Goal: Check status: Check status

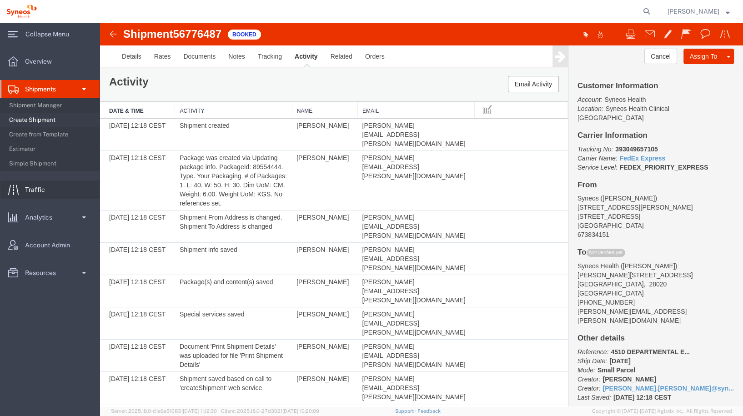
click at [30, 190] on span "Traffic" at bounding box center [38, 189] width 26 height 18
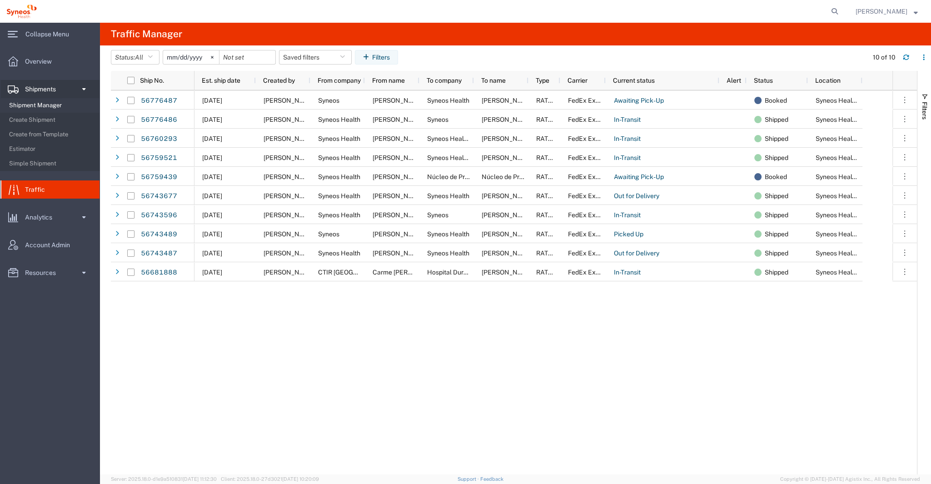
click at [30, 105] on span "Shipment Manager" at bounding box center [51, 105] width 84 height 18
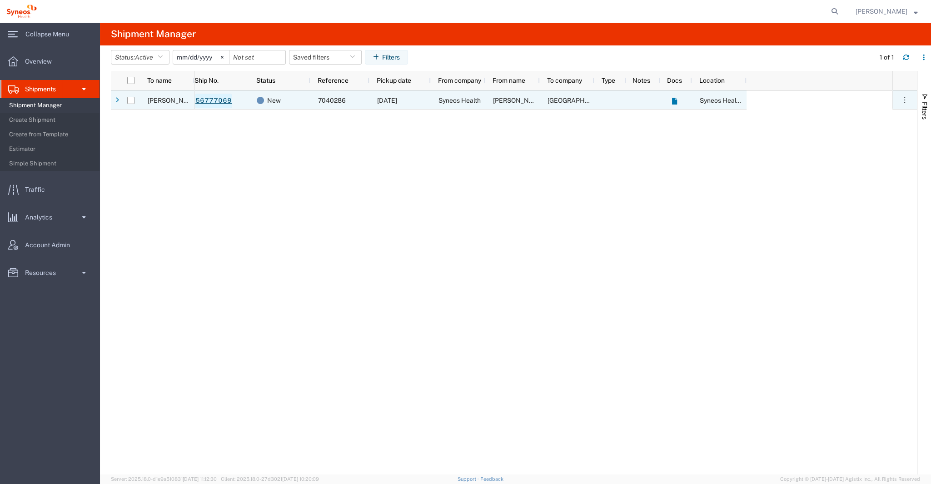
click at [212, 100] on link "56777069" at bounding box center [213, 101] width 37 height 15
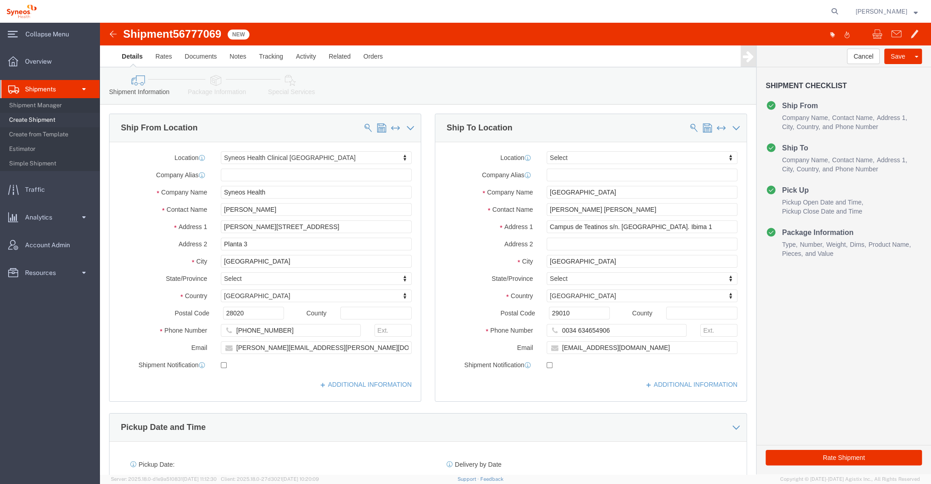
select select "48900"
select select
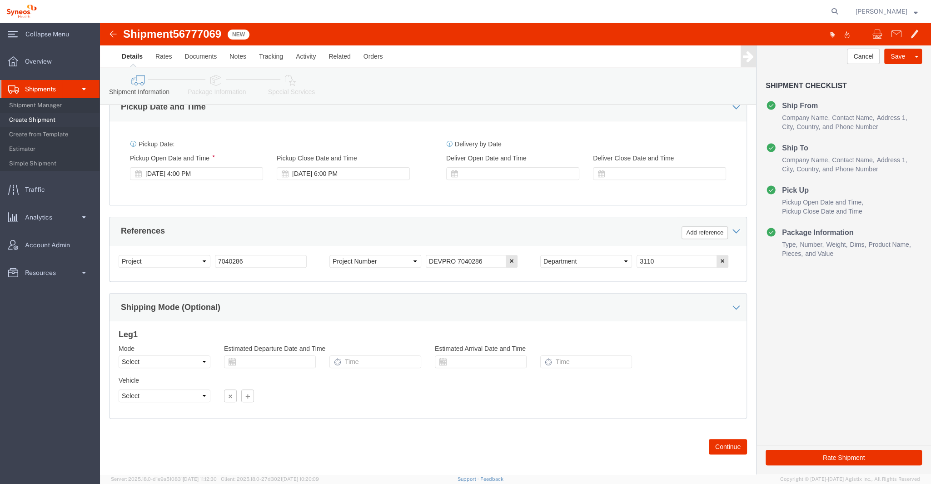
scroll to position [324, 0]
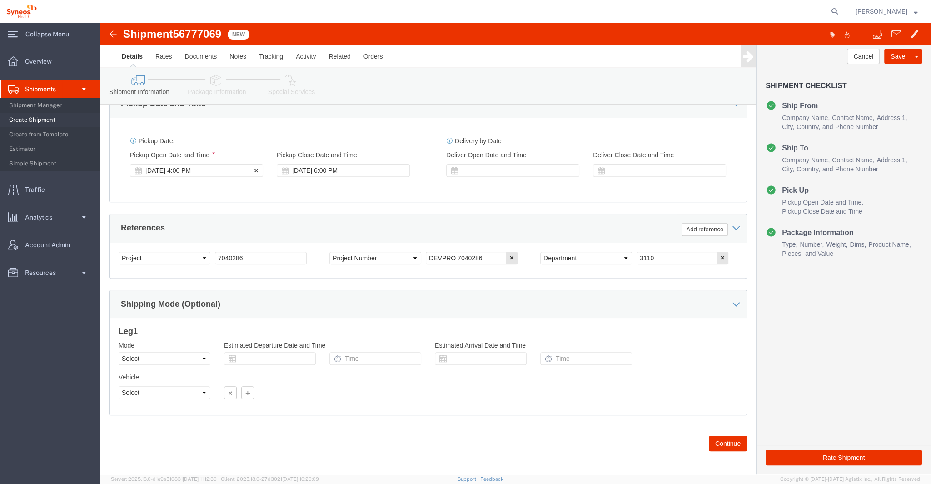
click div "[DATE] 4:00 PM"
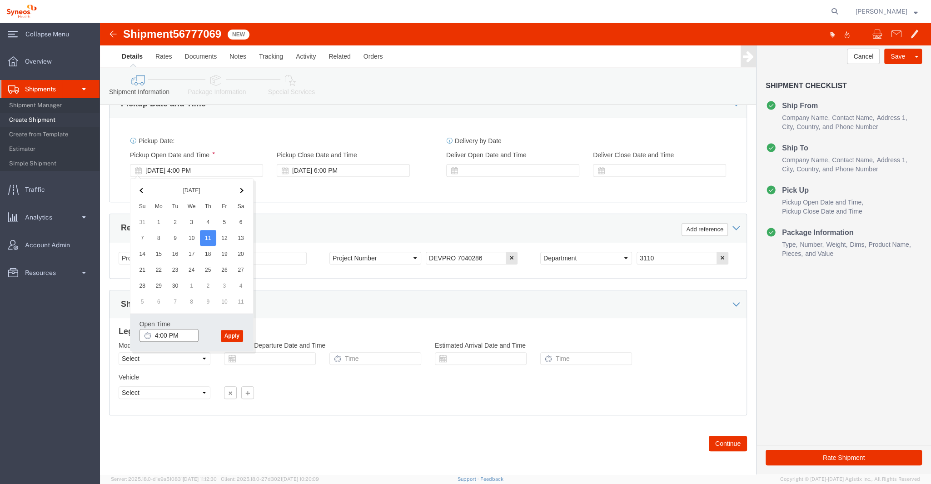
click input "4:00 PM"
type input "9:00 am"
click button "Apply"
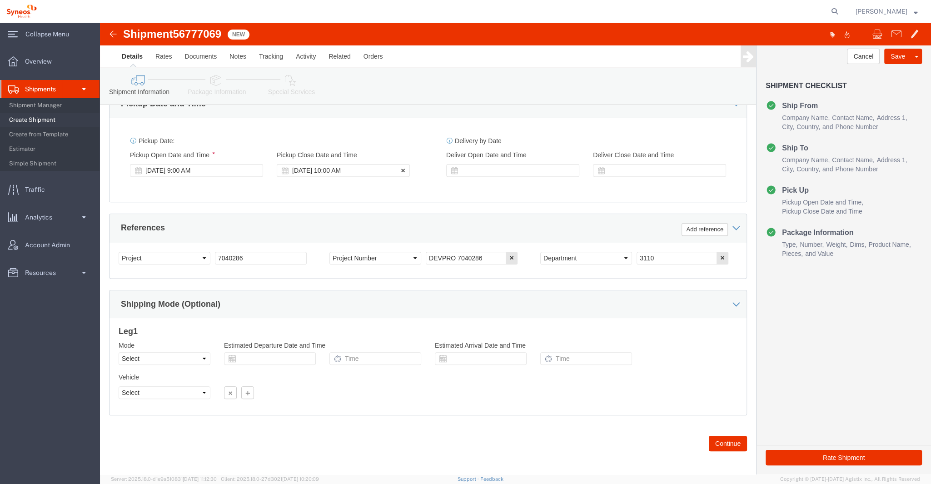
click div "[DATE] 10:00 AM"
type input "11:00 AM"
drag, startPoint x: 269, startPoint y: 309, endPoint x: 279, endPoint y: 311, distance: 10.7
click button "Apply"
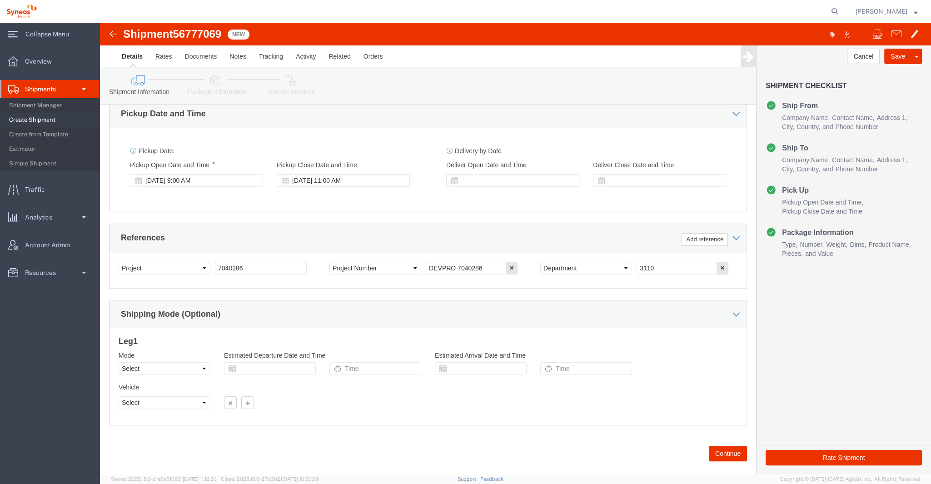
scroll to position [327, 0]
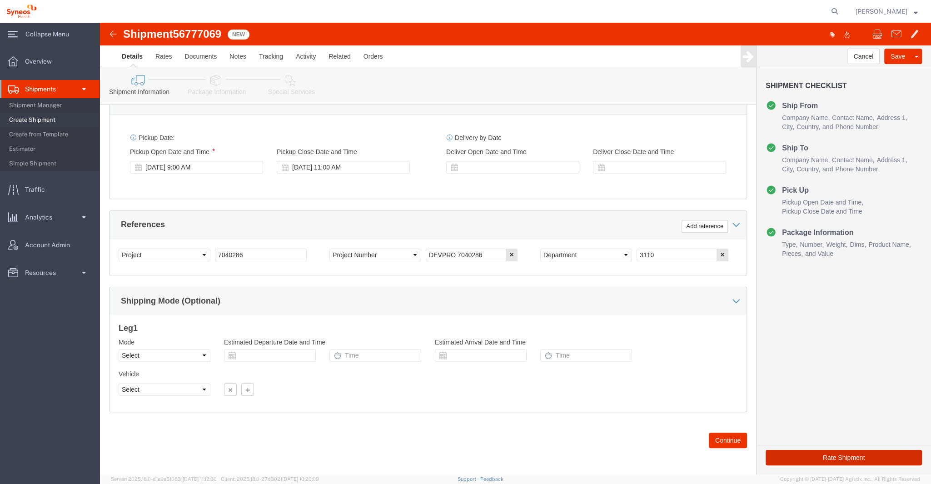
click button "Rate Shipment"
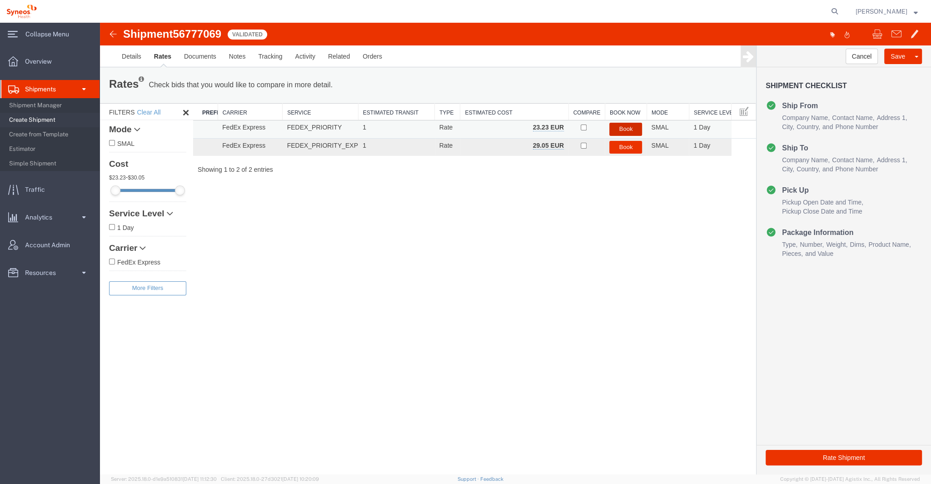
click at [627, 129] on button "Book" at bounding box center [625, 129] width 33 height 13
click at [628, 126] on button "Book" at bounding box center [625, 129] width 33 height 13
click at [620, 128] on button "Book" at bounding box center [625, 129] width 33 height 13
click at [111, 33] on img at bounding box center [113, 34] width 11 height 11
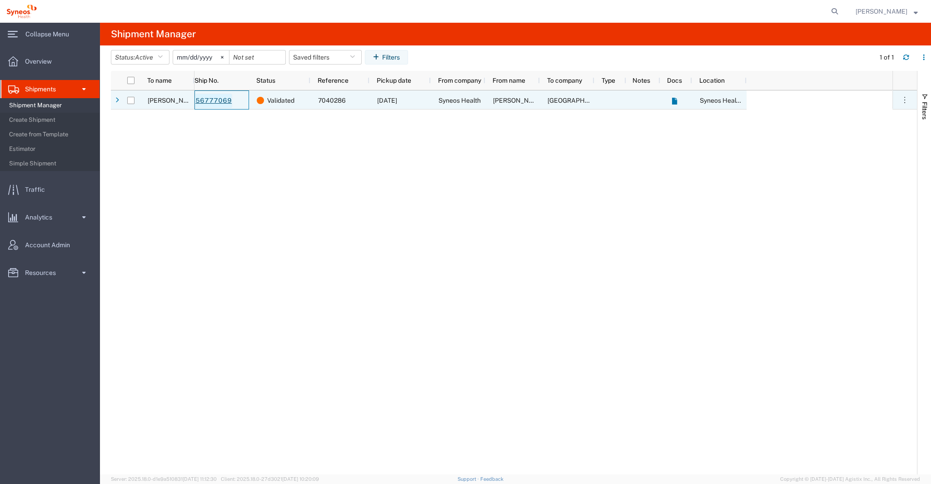
click at [206, 100] on link "56777069" at bounding box center [213, 101] width 37 height 15
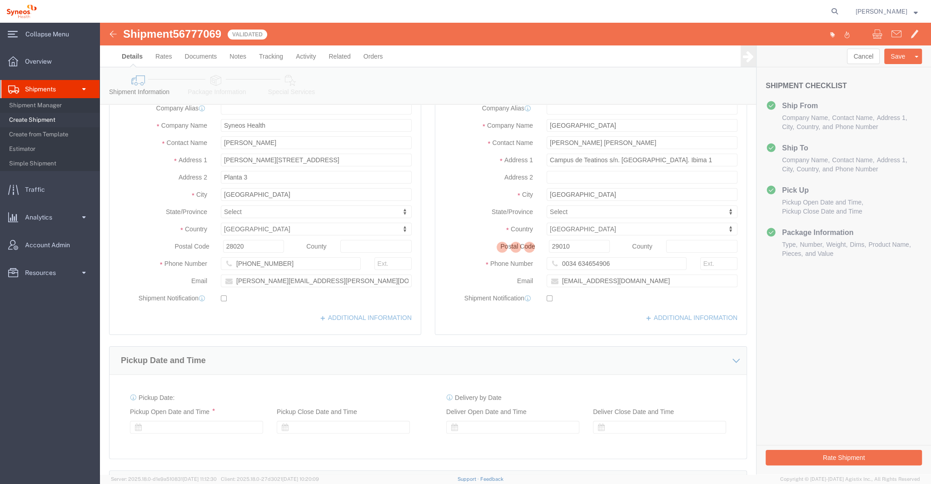
scroll to position [67, 0]
select select "48900"
select select
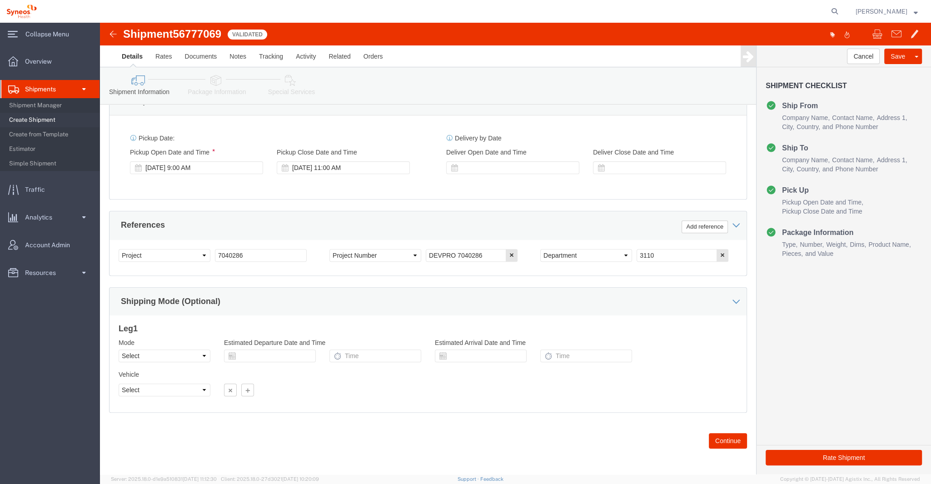
scroll to position [327, 0]
click button "Continue"
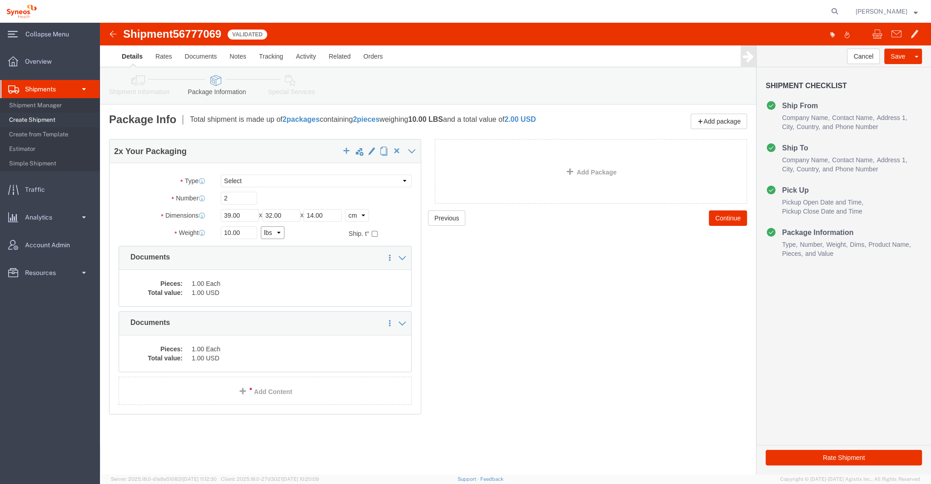
click select "Select kgs lbs"
select select "KGS"
click select "Select kgs lbs"
click icon
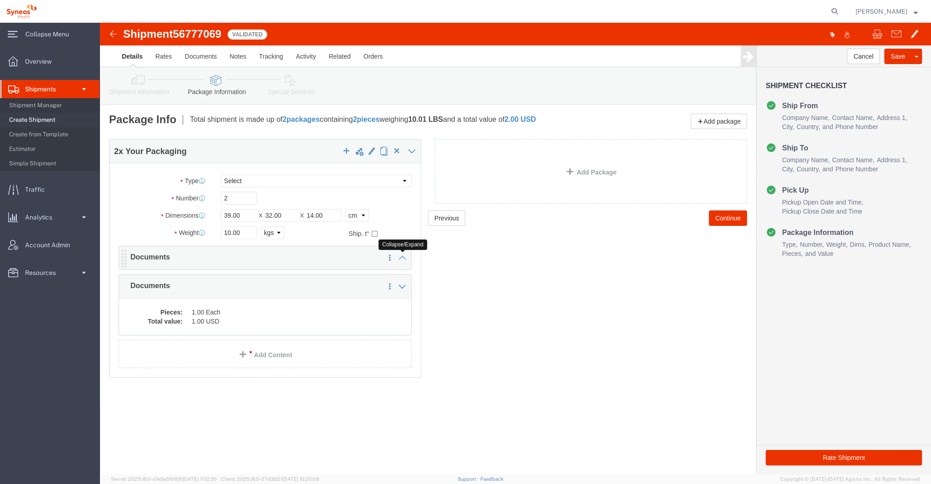
click icon
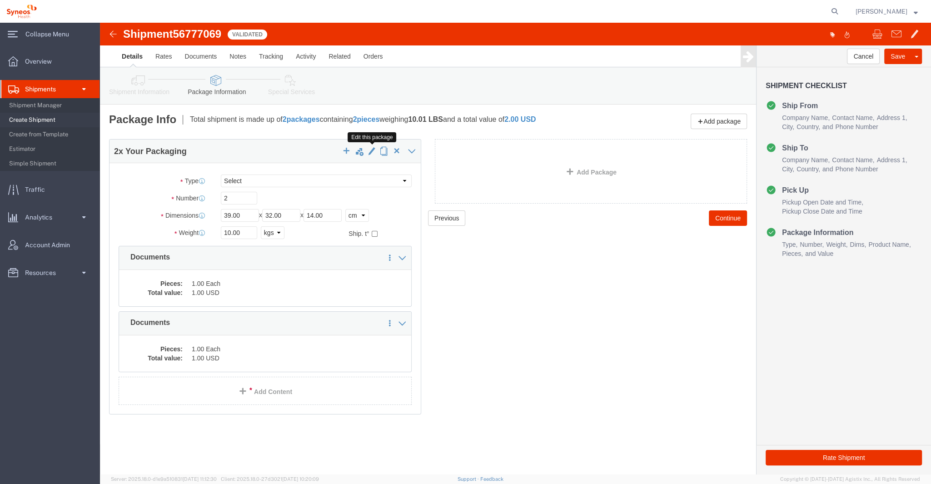
click span "button"
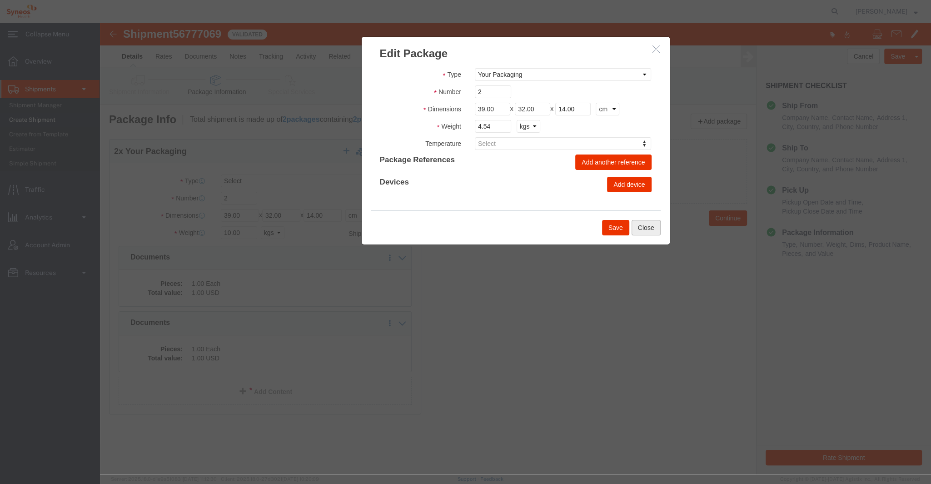
drag, startPoint x: 548, startPoint y: 203, endPoint x: 441, endPoint y: 208, distance: 106.9
click button "Close"
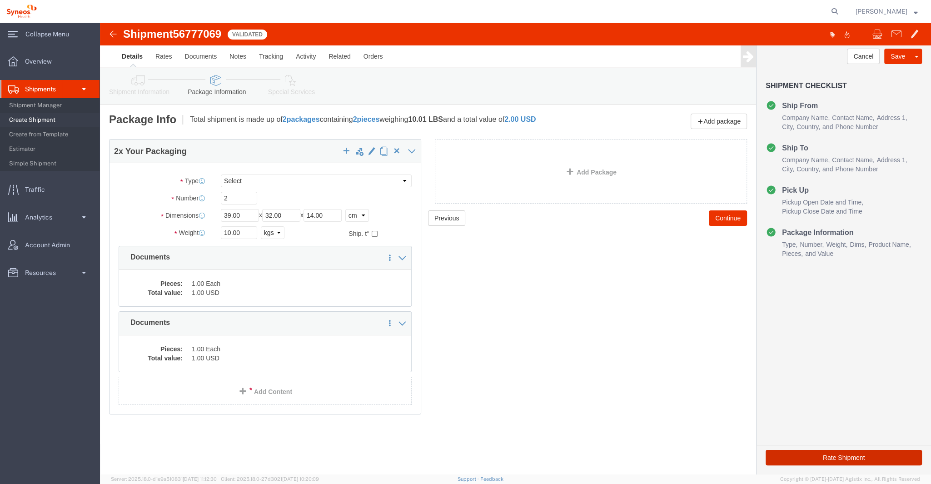
click button "Rate Shipment"
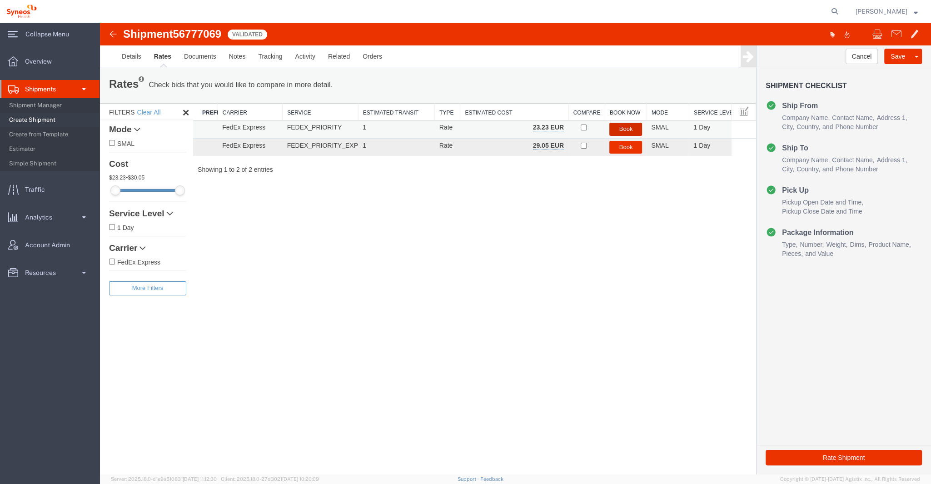
click at [621, 128] on button "Book" at bounding box center [625, 129] width 33 height 13
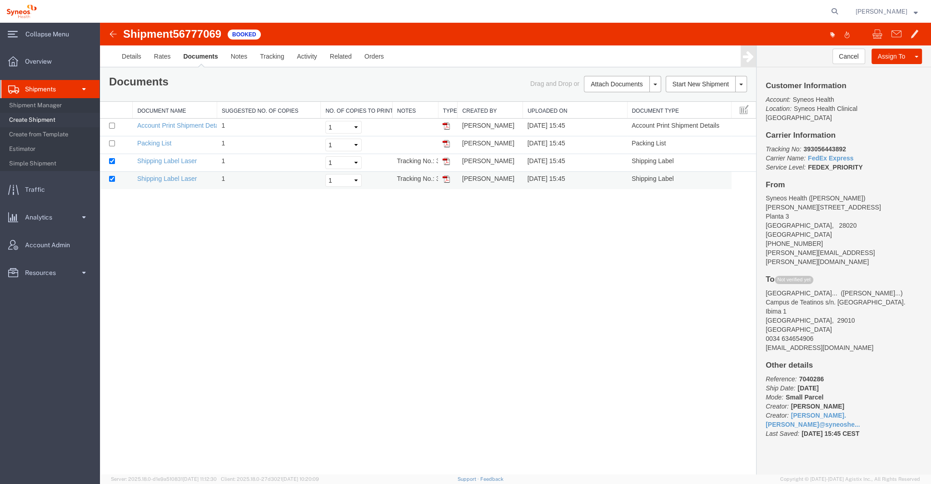
click at [448, 177] on img at bounding box center [446, 178] width 7 height 7
click at [448, 180] on img at bounding box center [446, 178] width 7 height 7
click at [597, 114] on link "Email Documents" at bounding box center [621, 113] width 79 height 14
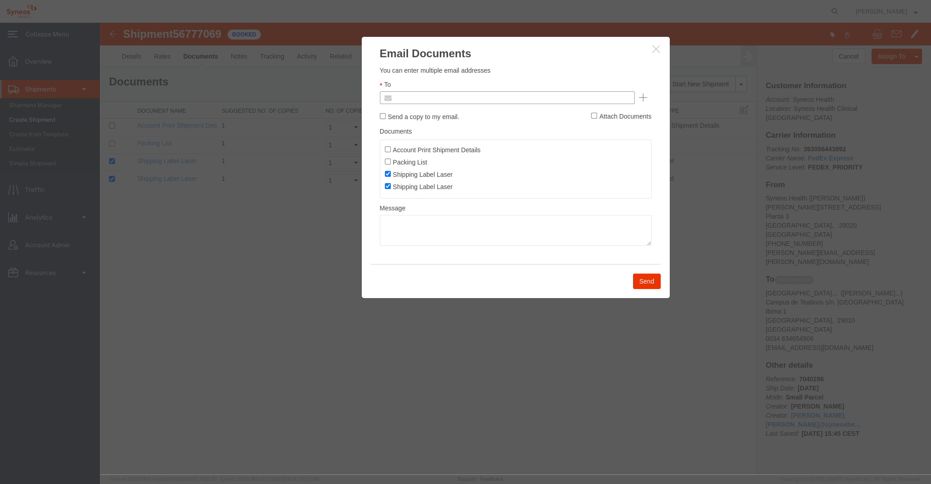
click at [440, 98] on input "text" at bounding box center [446, 98] width 106 height 12
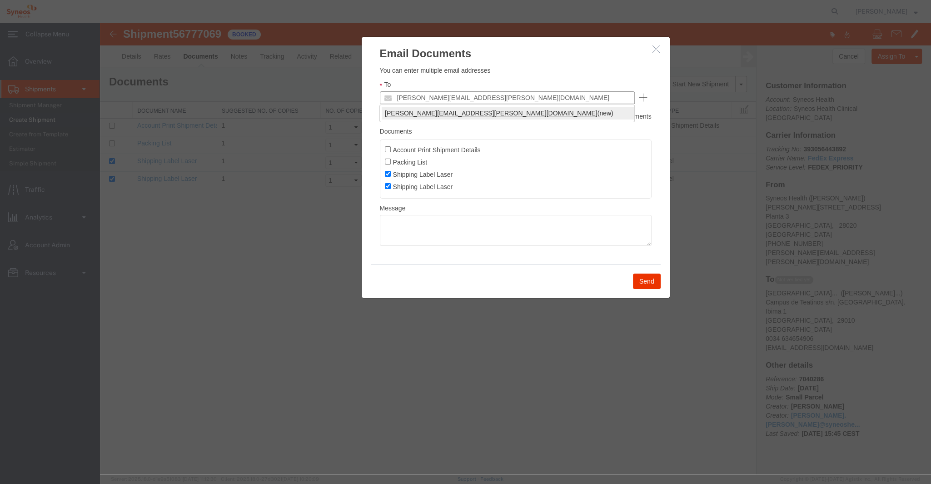
type input "[PERSON_NAME][EMAIL_ADDRESS][PERSON_NAME][DOMAIN_NAME]"
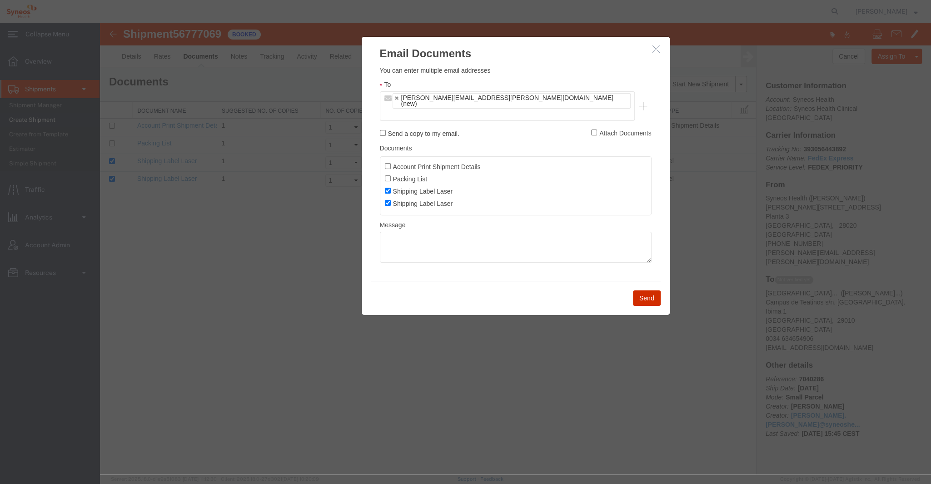
click at [651, 290] on button "Send" at bounding box center [647, 297] width 28 height 15
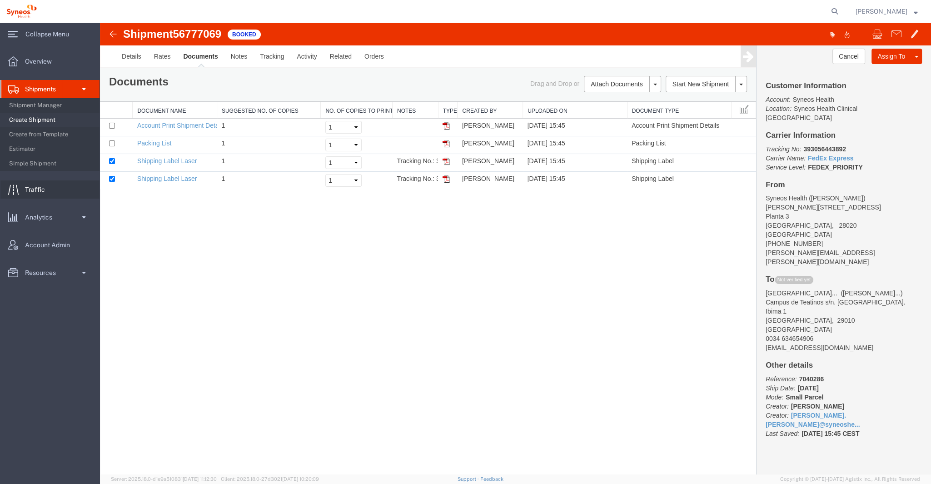
click at [52, 186] on link "Traffic" at bounding box center [49, 189] width 99 height 18
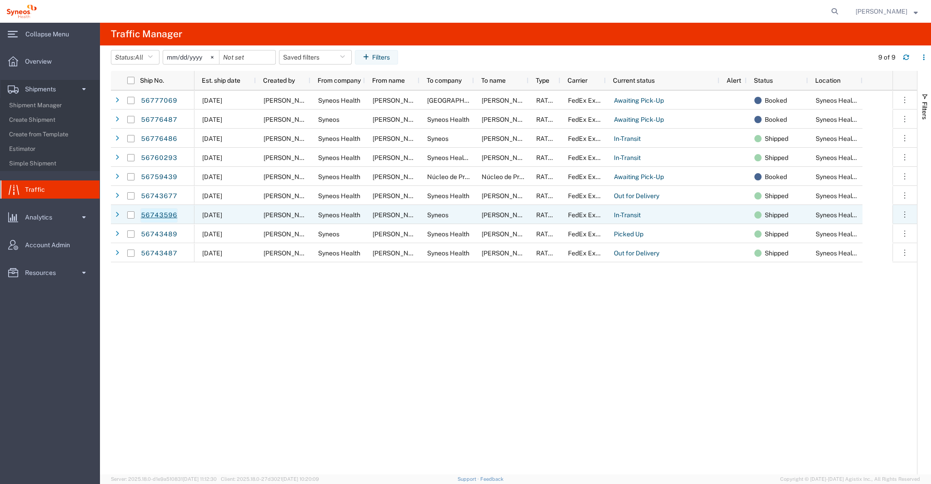
click at [168, 216] on link "56743596" at bounding box center [158, 215] width 37 height 15
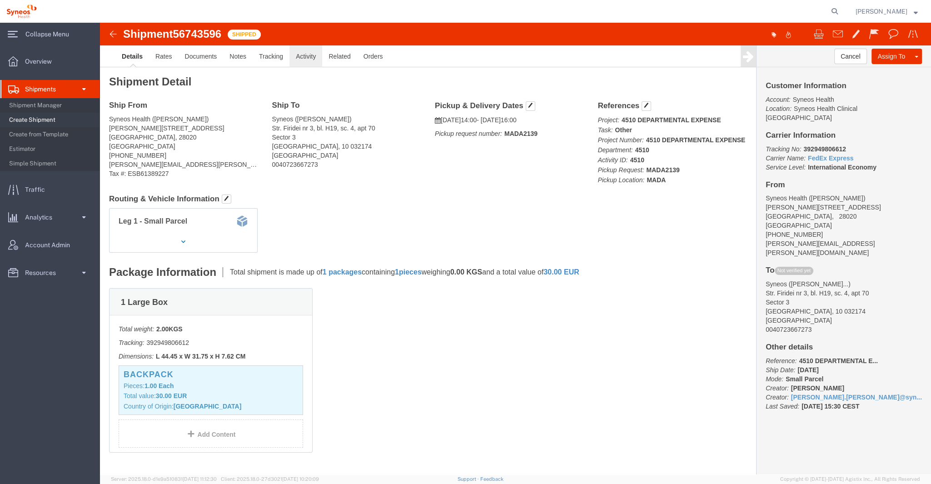
click link "Activity"
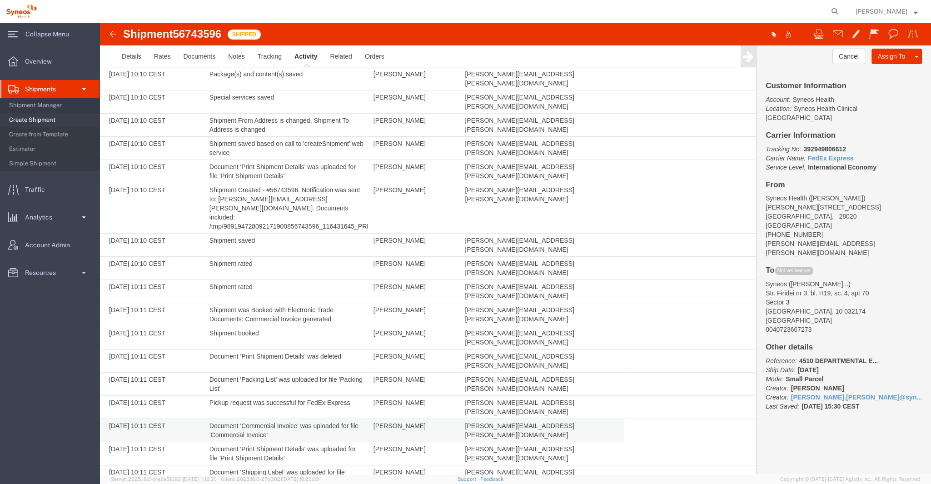
scroll to position [178, 0]
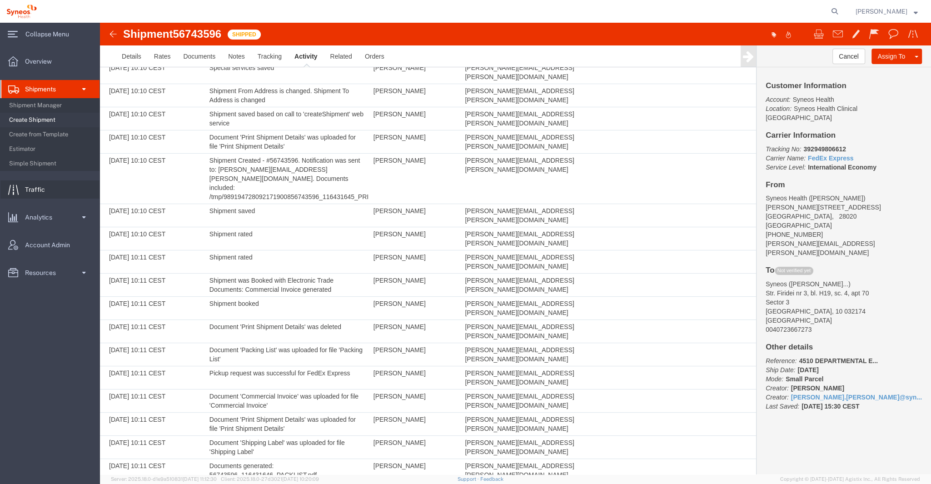
click at [36, 185] on span "Traffic" at bounding box center [38, 189] width 26 height 18
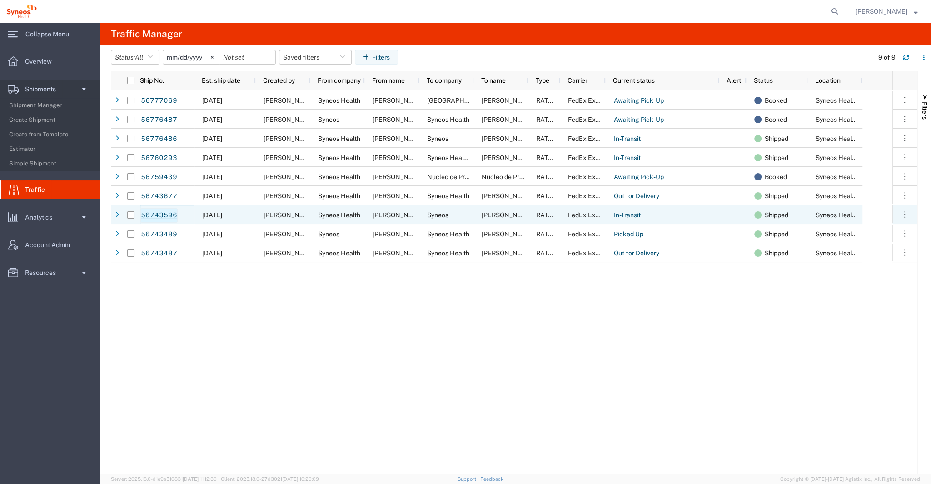
click at [157, 215] on link "56743596" at bounding box center [158, 215] width 37 height 15
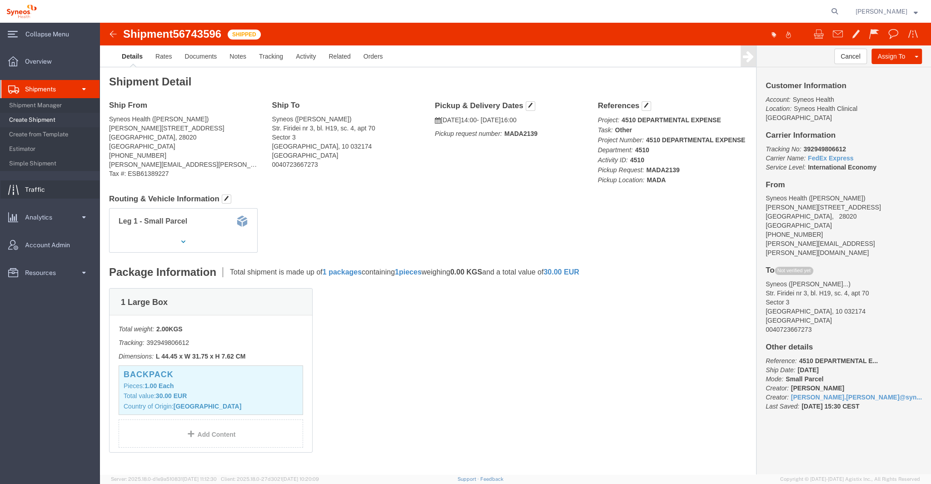
click at [40, 192] on span "Traffic" at bounding box center [38, 189] width 26 height 18
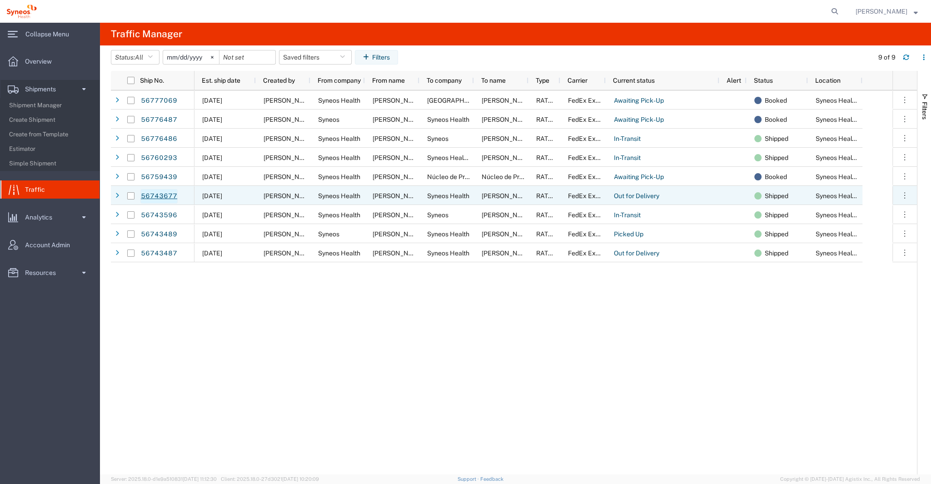
click at [158, 195] on link "56743677" at bounding box center [158, 196] width 37 height 15
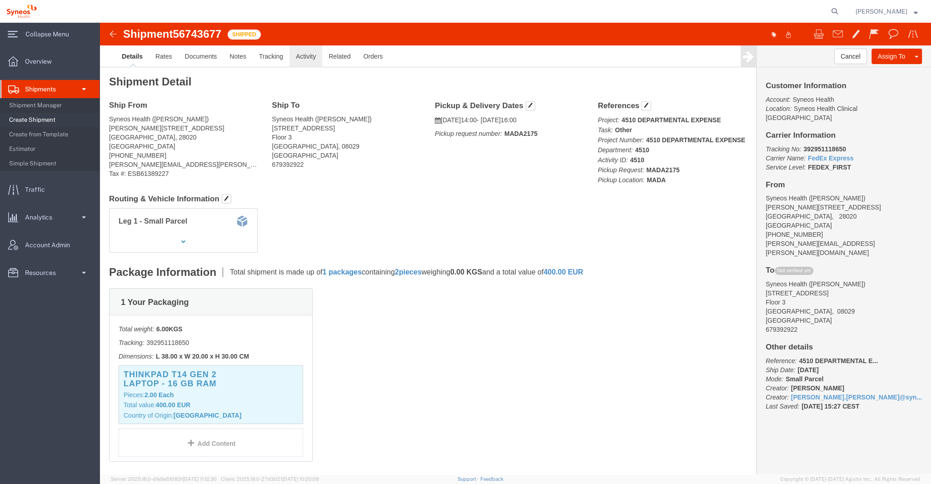
click link "Activity"
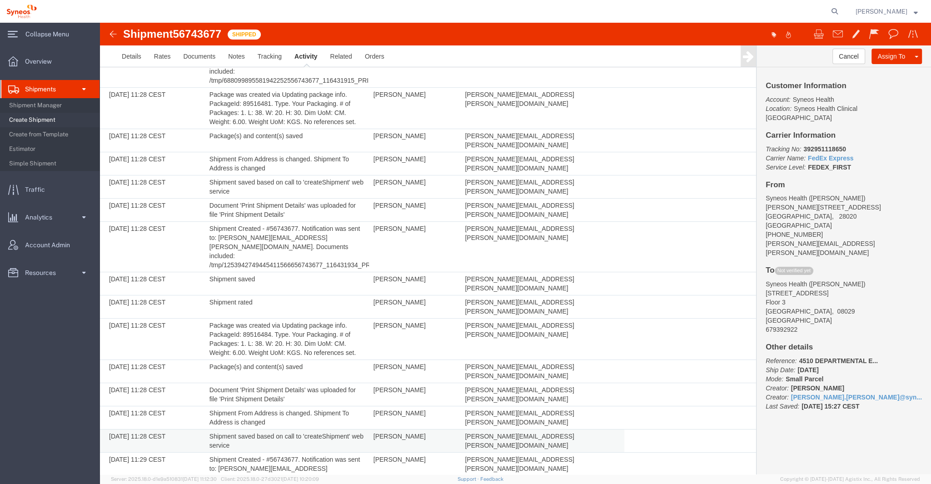
scroll to position [472, 0]
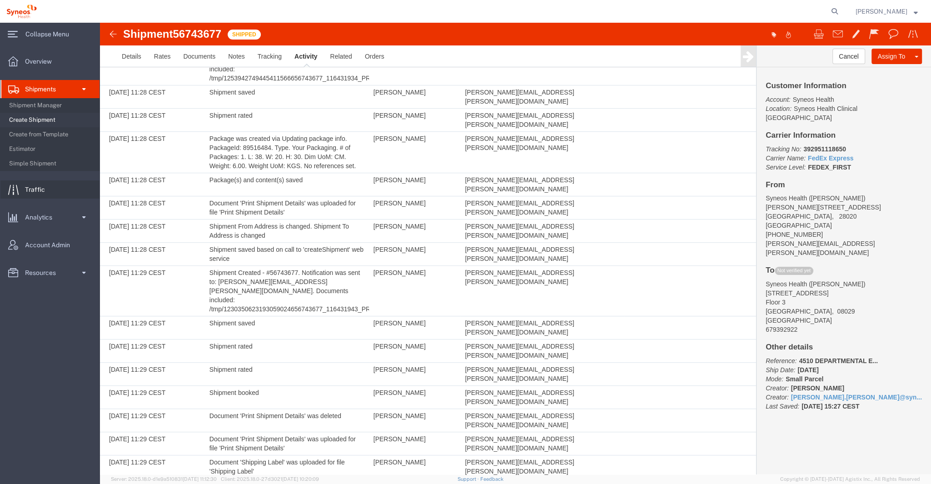
click at [26, 191] on span "Traffic" at bounding box center [38, 189] width 26 height 18
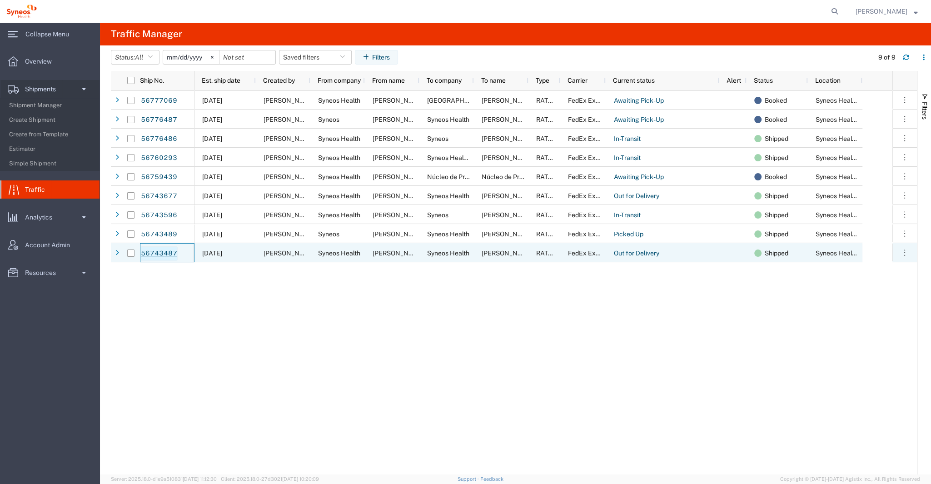
click at [161, 251] on link "56743487" at bounding box center [158, 253] width 37 height 15
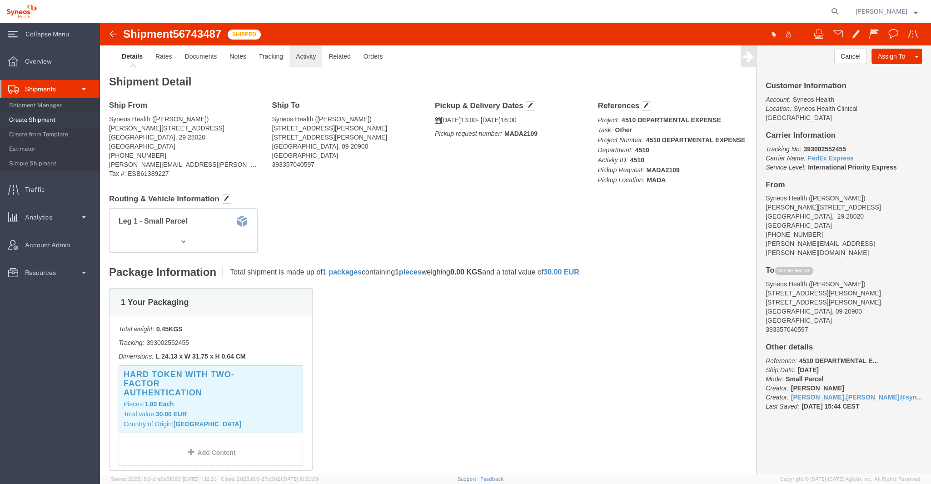
click link "Activity"
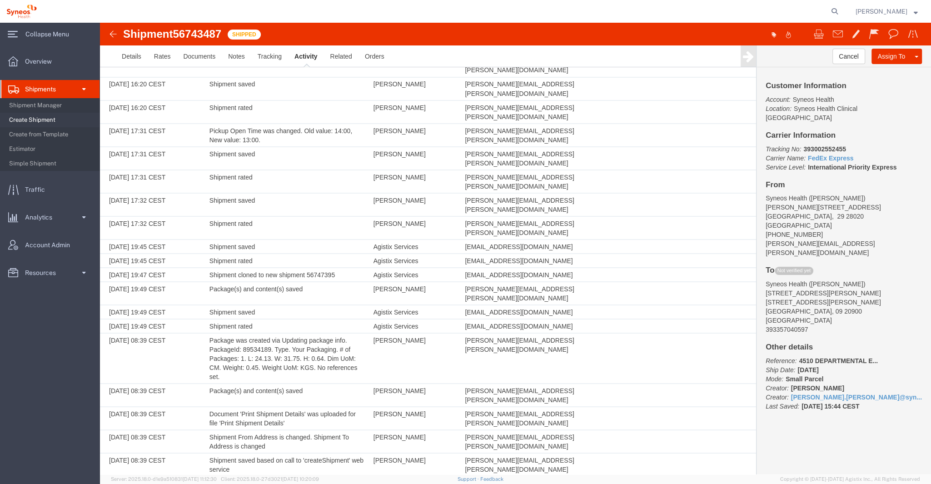
scroll to position [1834, 0]
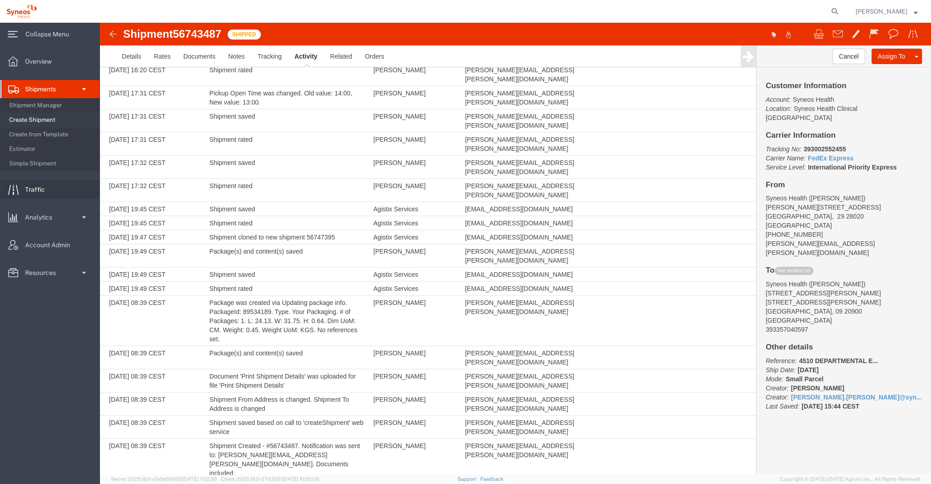
click at [34, 190] on span "Traffic" at bounding box center [38, 189] width 26 height 18
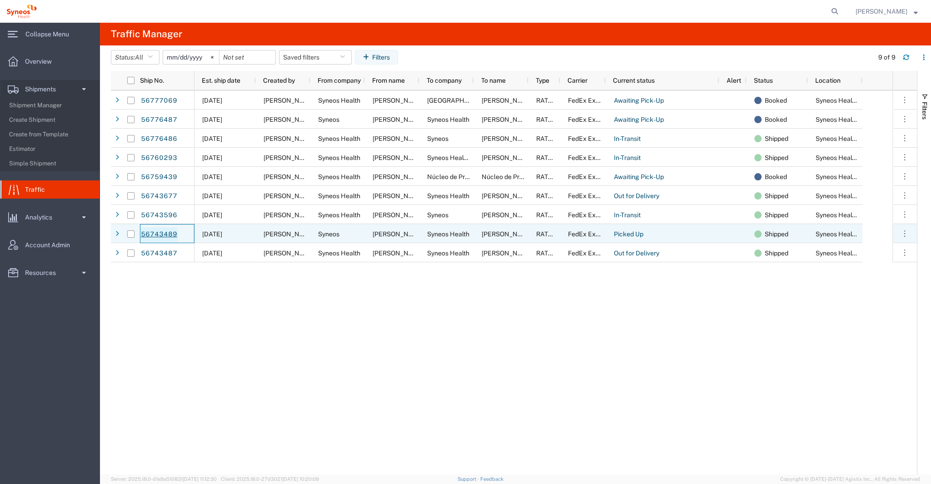
click at [165, 230] on link "56743489" at bounding box center [158, 234] width 37 height 15
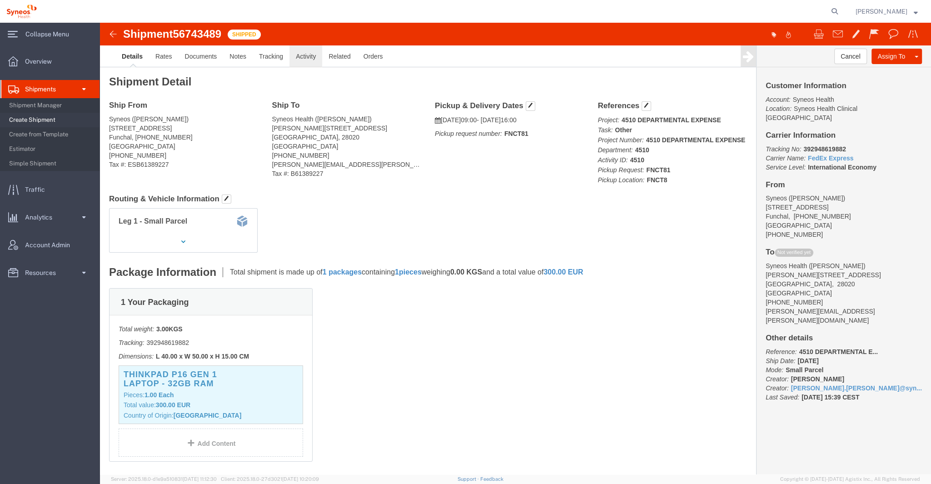
click link "Activity"
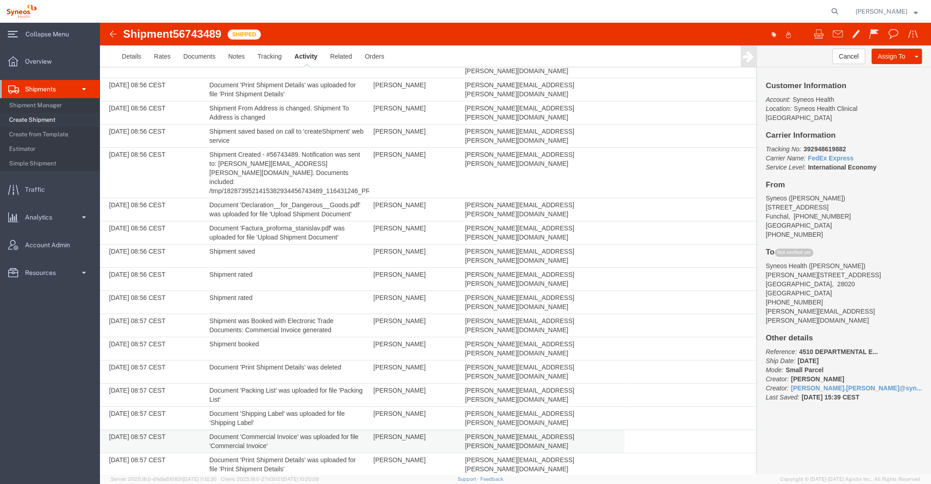
scroll to position [408, 0]
click at [28, 186] on span "Traffic" at bounding box center [38, 189] width 26 height 18
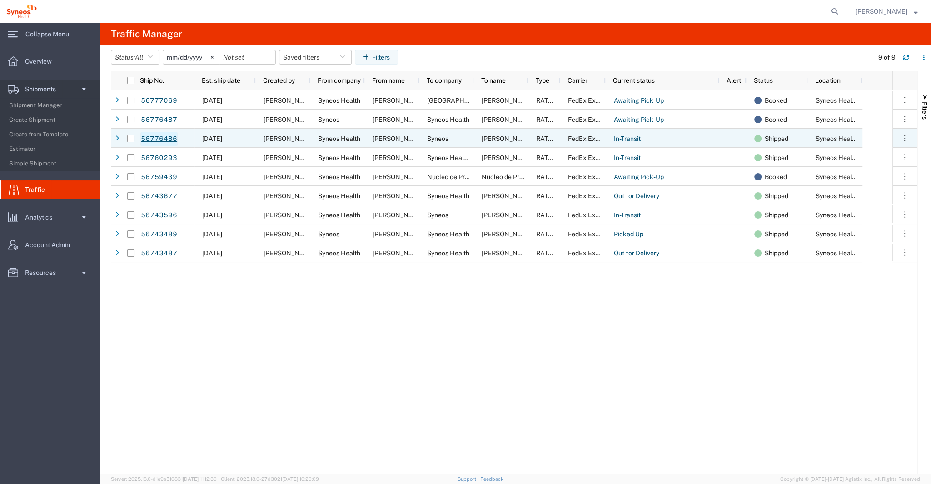
click at [165, 135] on link "56776486" at bounding box center [158, 139] width 37 height 15
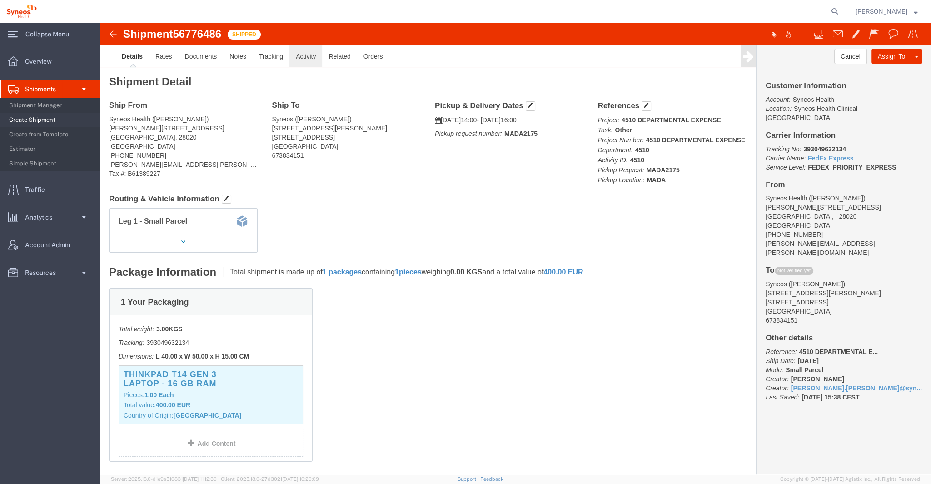
click link "Activity"
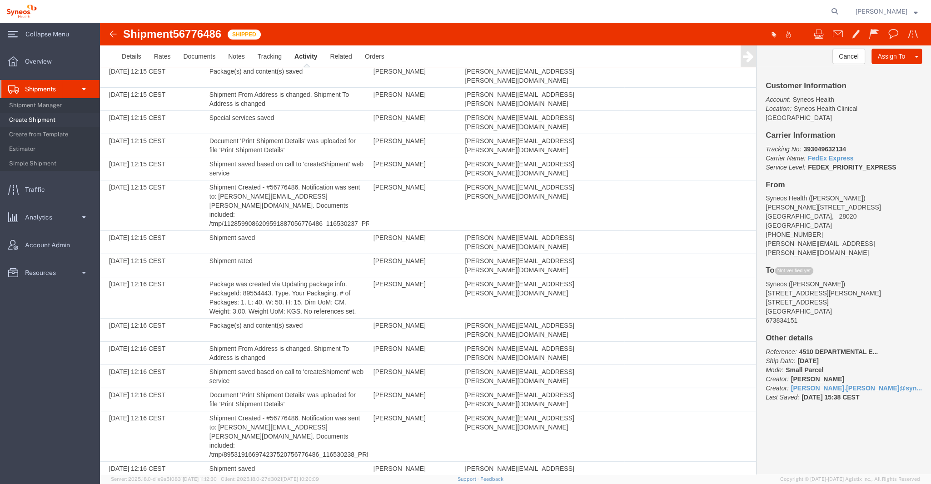
scroll to position [307, 0]
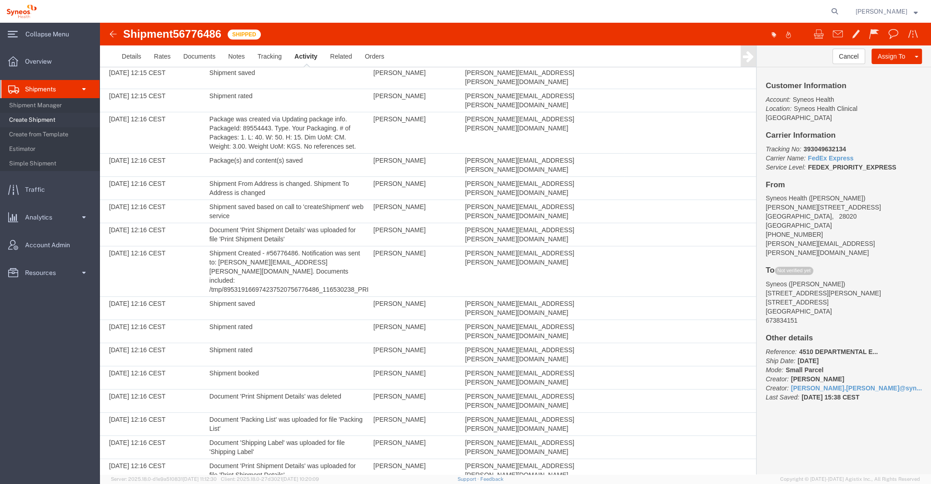
drag, startPoint x: 552, startPoint y: 460, endPoint x: 111, endPoint y: 458, distance: 440.8
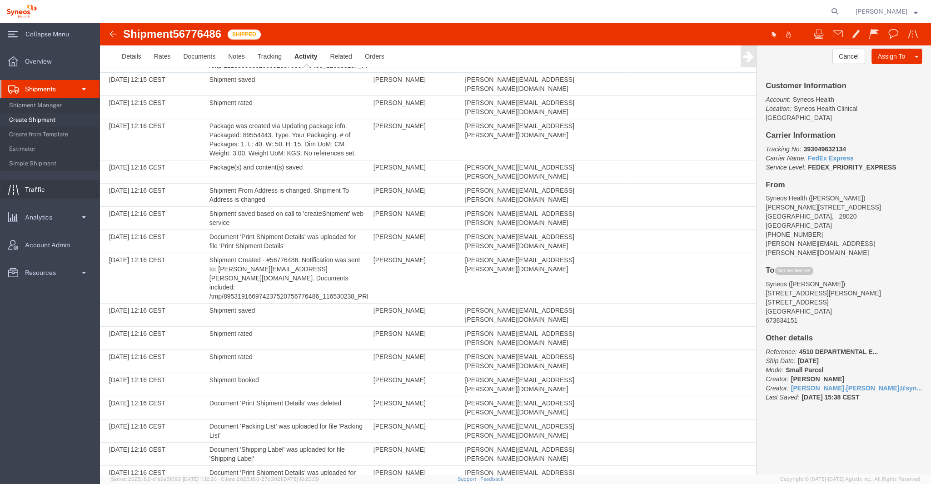
click at [34, 191] on span "Traffic" at bounding box center [38, 189] width 26 height 18
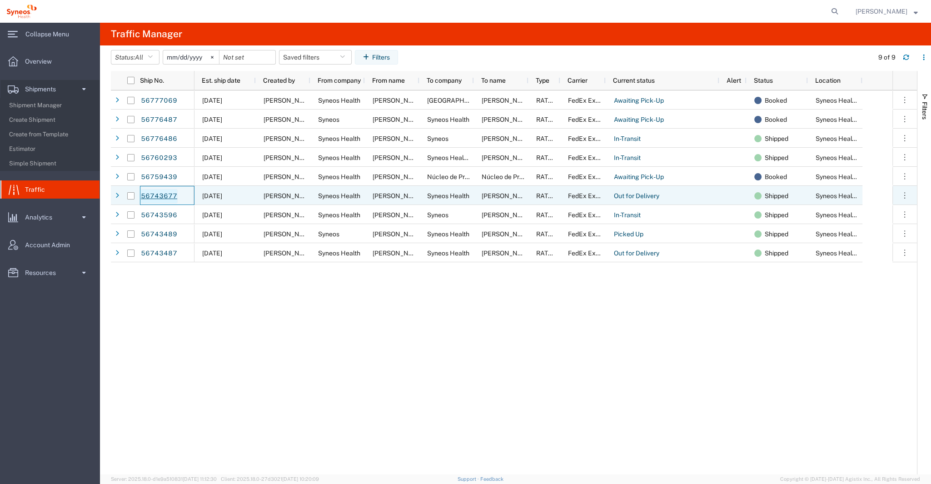
click at [168, 192] on link "56743677" at bounding box center [158, 196] width 37 height 15
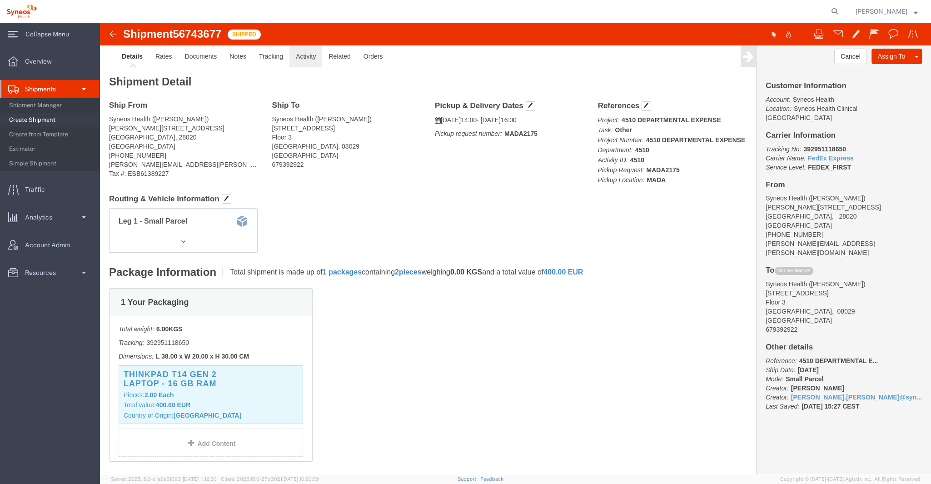
click link "Activity"
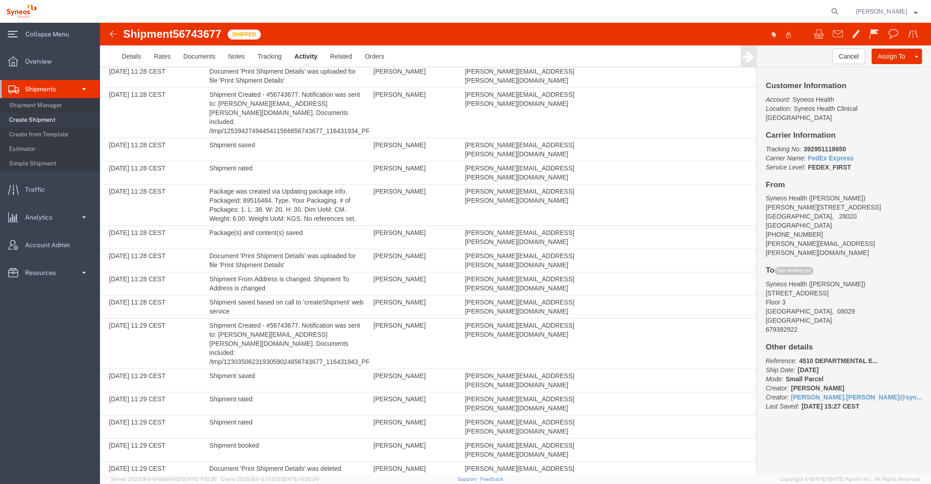
scroll to position [472, 0]
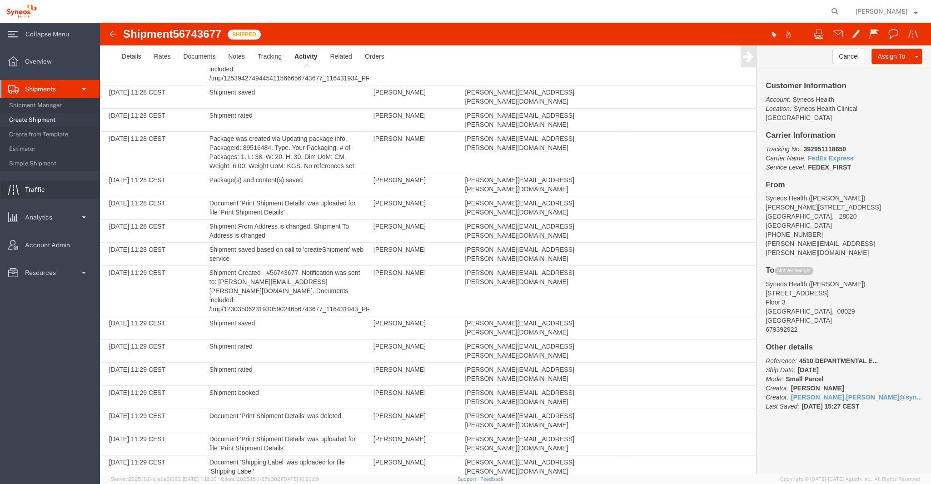
click at [31, 186] on span "Traffic" at bounding box center [38, 189] width 26 height 18
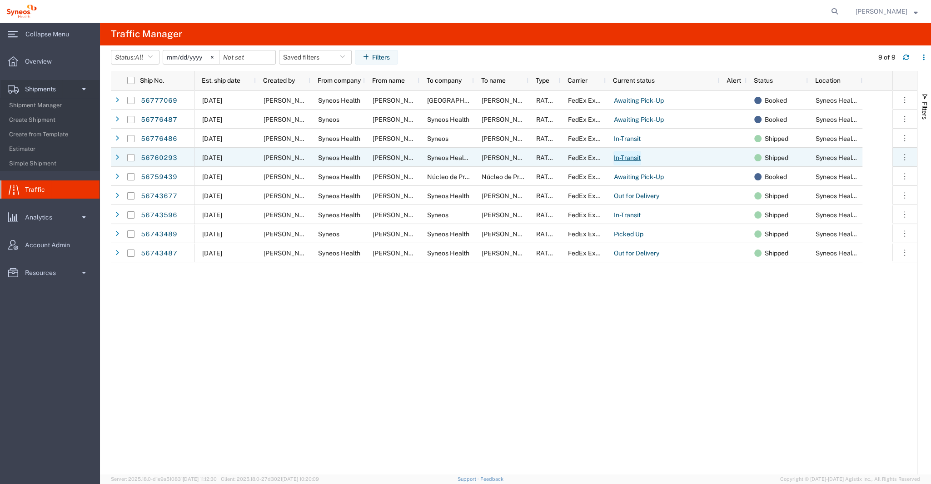
click at [623, 157] on link "In-Transit" at bounding box center [627, 158] width 28 height 15
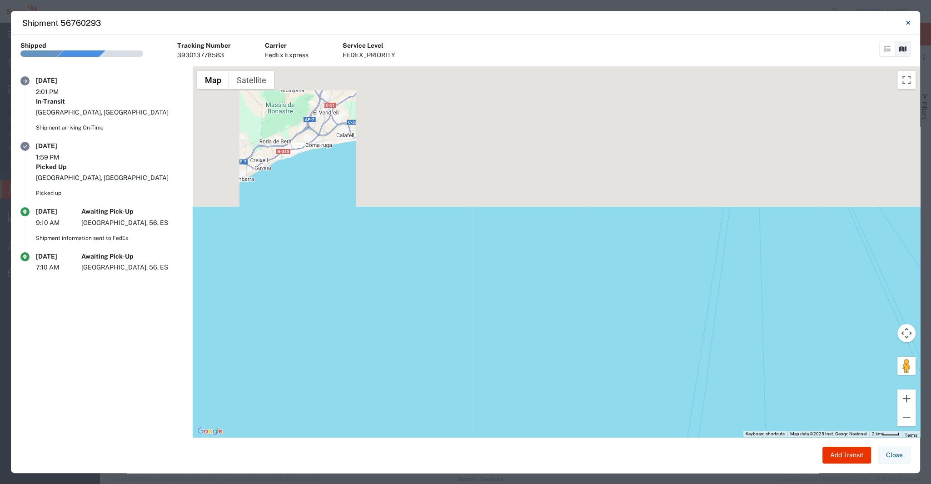
drag, startPoint x: 823, startPoint y: 196, endPoint x: 679, endPoint y: 395, distance: 245.2
click at [628, 415] on div "Shipment 56760293 Shipment No. 56760293 Shipped Tracking Number 393013778583 Ca…" at bounding box center [465, 242] width 931 height 484
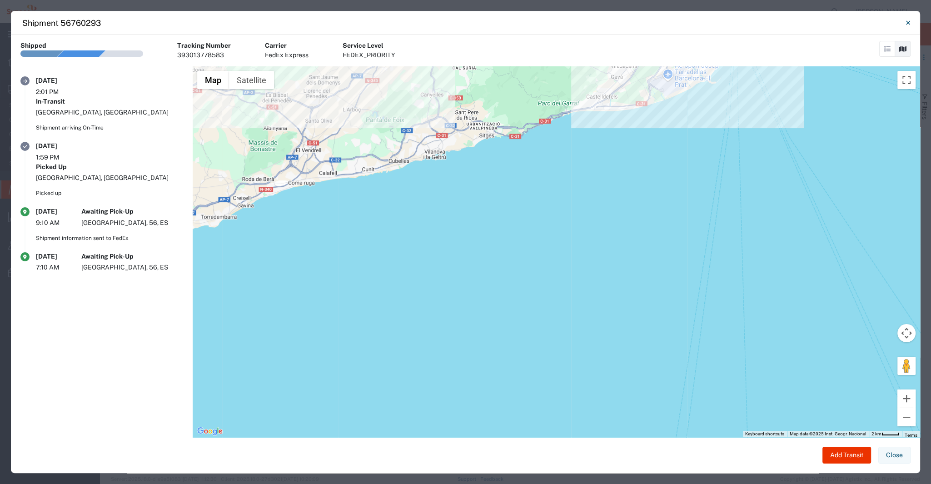
drag, startPoint x: 683, startPoint y: 289, endPoint x: 522, endPoint y: 466, distance: 239.0
click at [520, 415] on agx-shipment-tracking-details-widget "Shipment No. 56760293 Shipped Tracking Number 393013778583 Carrier FedEx Expres…" at bounding box center [465, 254] width 909 height 439
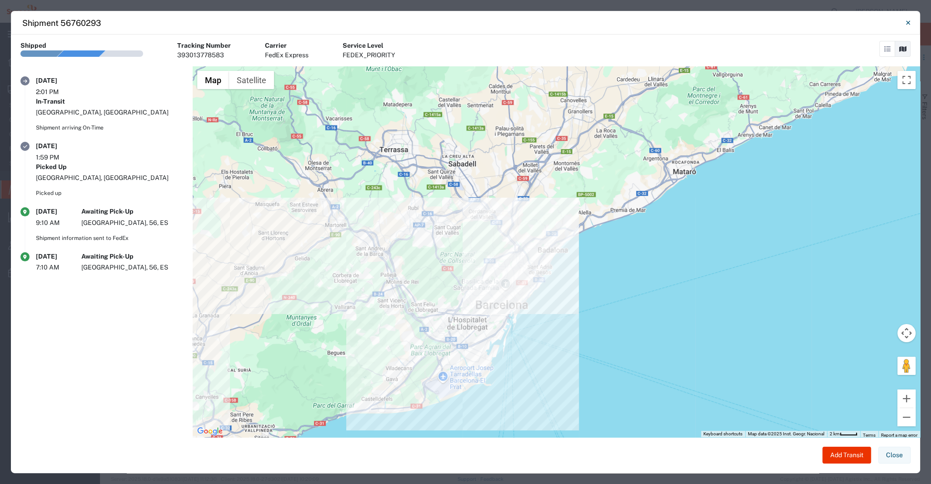
drag, startPoint x: 647, startPoint y: 240, endPoint x: 648, endPoint y: 269, distance: 28.2
click at [662, 252] on div at bounding box center [557, 251] width 728 height 371
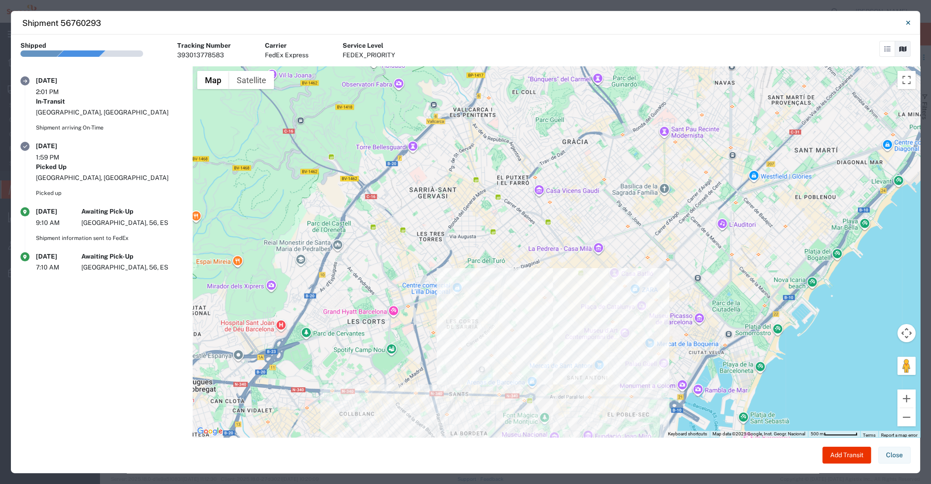
drag, startPoint x: 264, startPoint y: 169, endPoint x: 611, endPoint y: 404, distance: 418.8
click at [607, 415] on div at bounding box center [557, 251] width 728 height 371
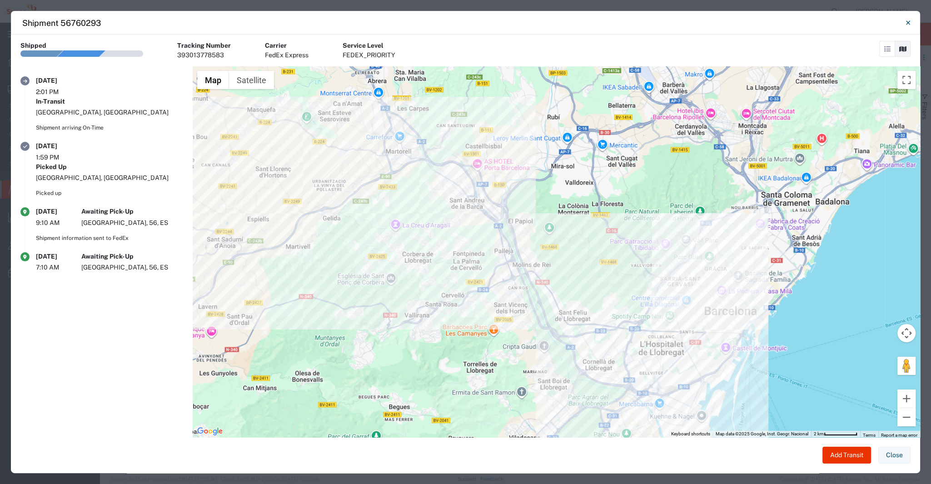
click at [742, 22] on button "Close" at bounding box center [908, 23] width 18 height 18
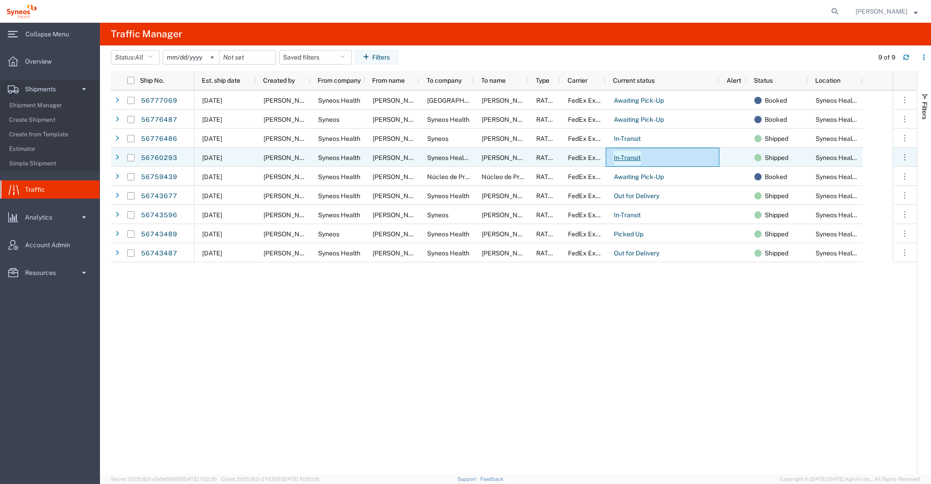
click at [626, 155] on link "In-Transit" at bounding box center [627, 158] width 28 height 15
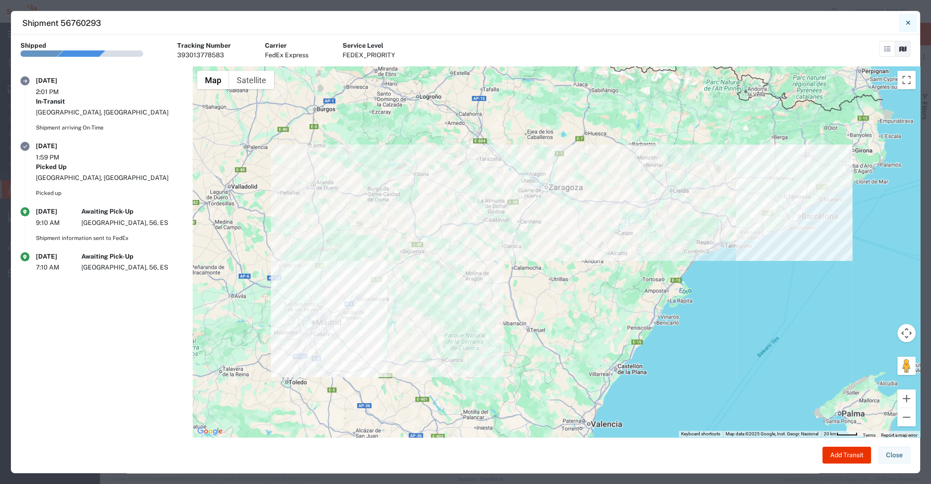
click at [742, 24] on icon "Close" at bounding box center [908, 22] width 4 height 4
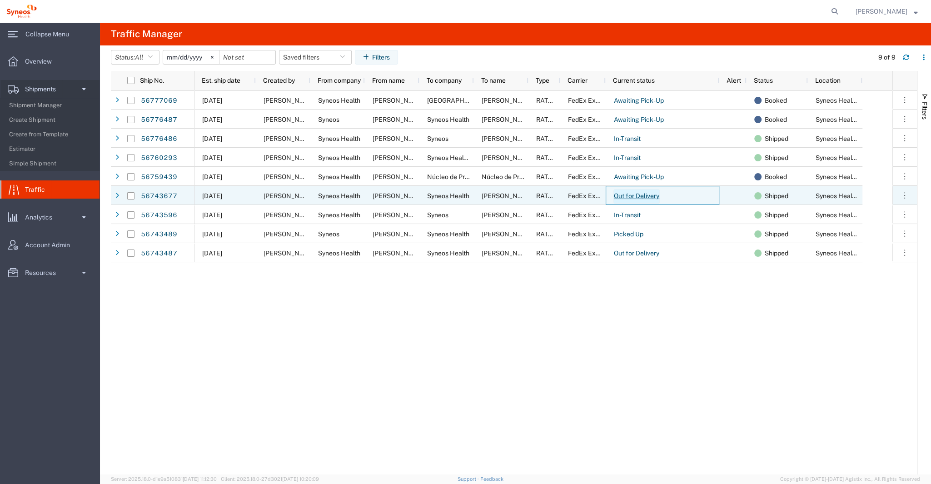
click at [646, 194] on link "Out for Delivery" at bounding box center [636, 196] width 46 height 15
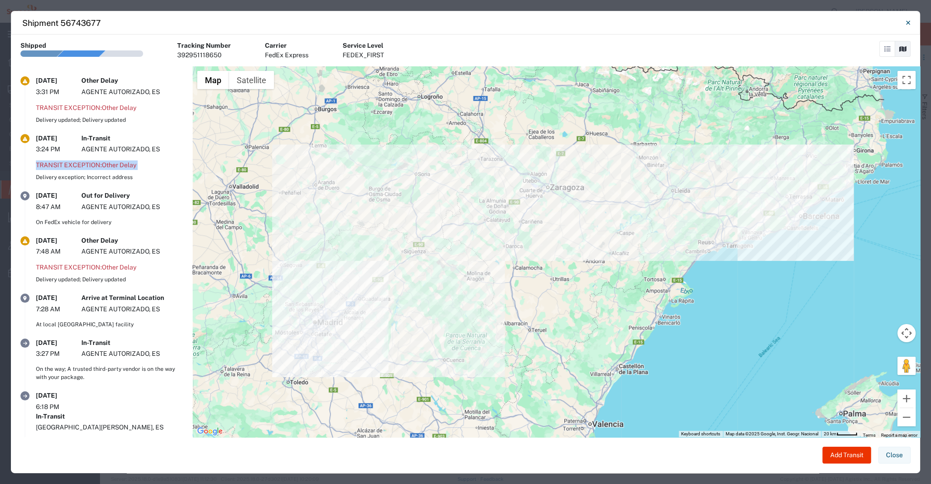
drag, startPoint x: 35, startPoint y: 164, endPoint x: 155, endPoint y: 171, distance: 119.3
click at [155, 171] on article "[DATE] 3:24 PM In-Transit AGENTE AUTORIZADO, ES Transit exception: Other Delay …" at bounding box center [102, 163] width 182 height 58
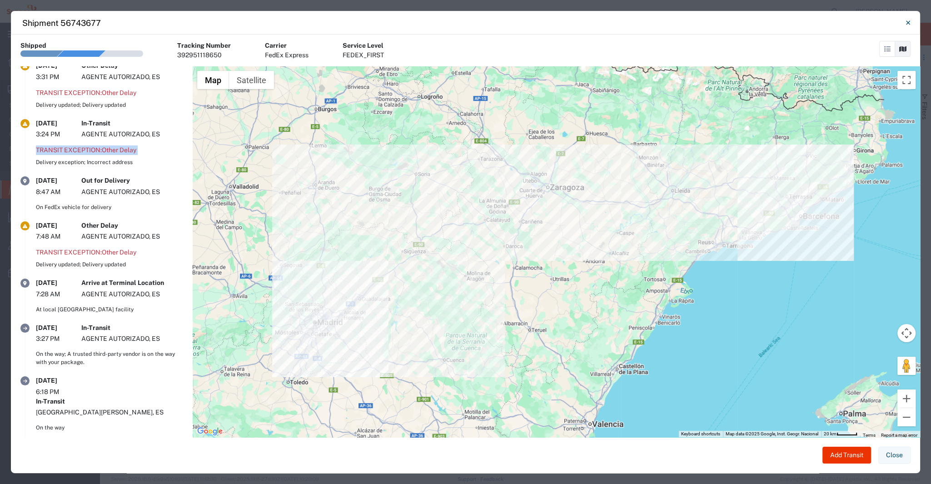
scroll to position [16, 0]
click at [742, 20] on icon "Close" at bounding box center [908, 22] width 4 height 11
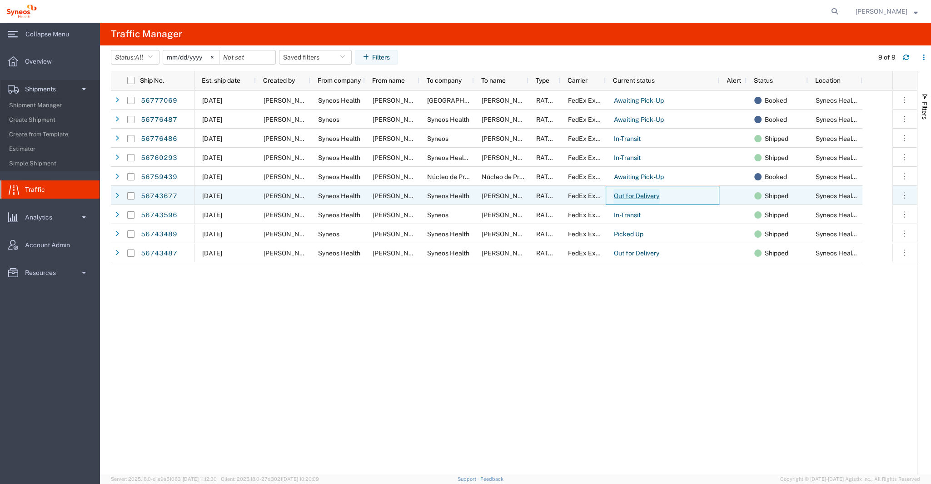
click at [628, 198] on link "Out for Delivery" at bounding box center [636, 196] width 46 height 15
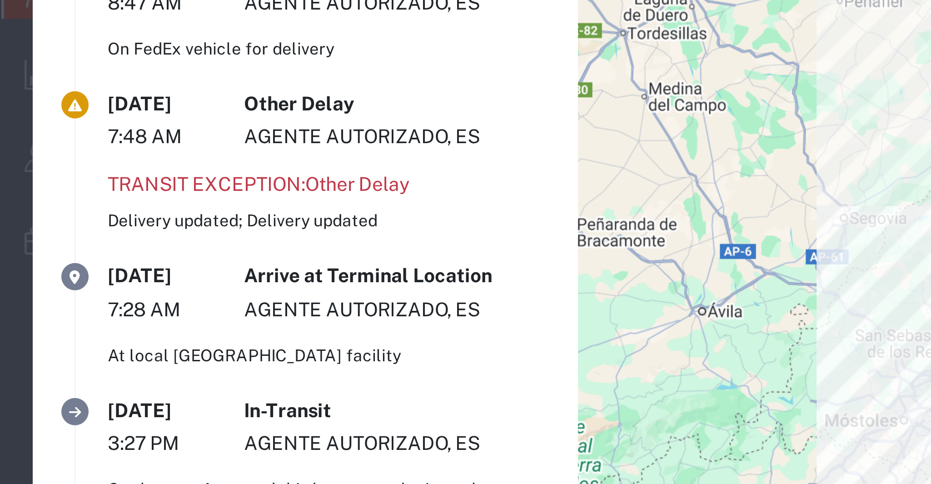
scroll to position [13, 0]
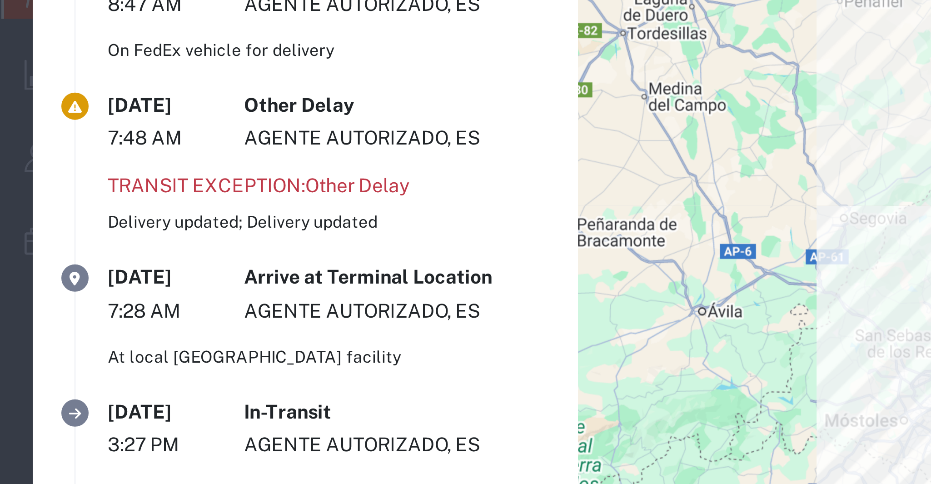
click at [35, 306] on article "[DATE] 7:28 AM Arrive at Terminal Location AGENTE AUTORIZADO, ES At local [GEOG…" at bounding box center [102, 302] width 182 height 45
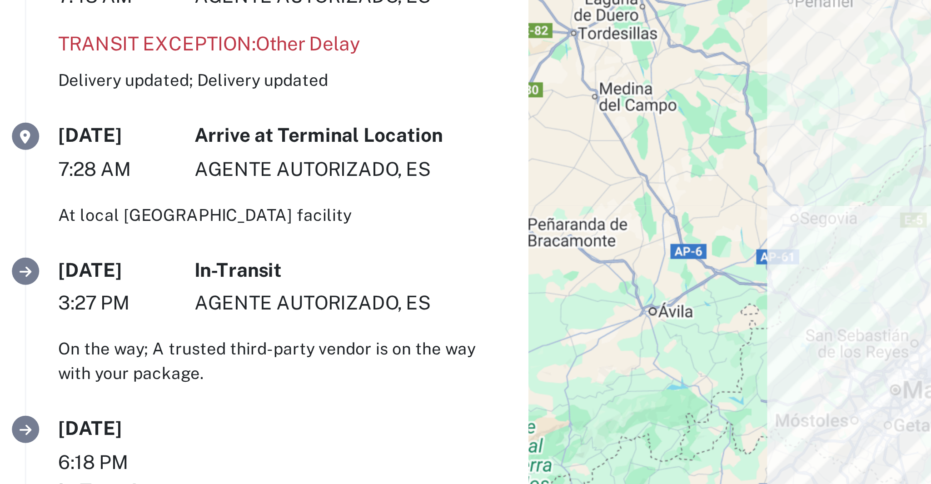
scroll to position [61, 0]
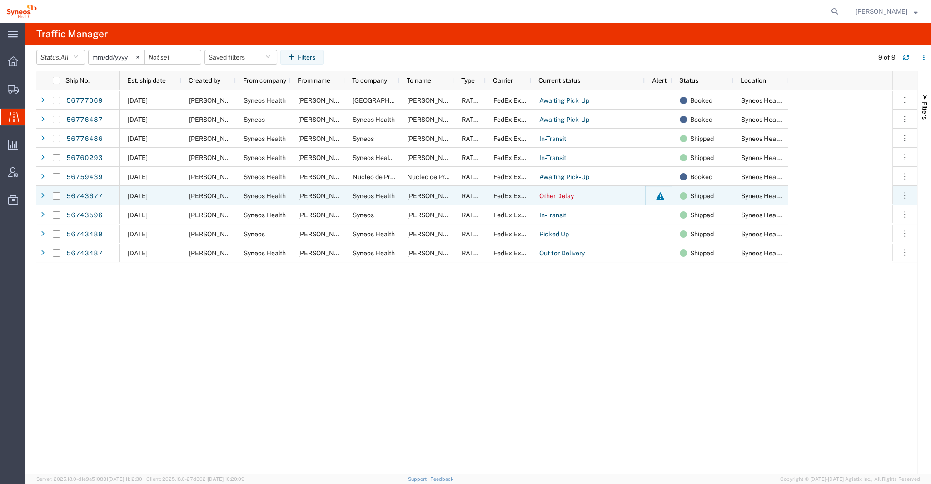
click at [660, 197] on div at bounding box center [660, 195] width 11 height 19
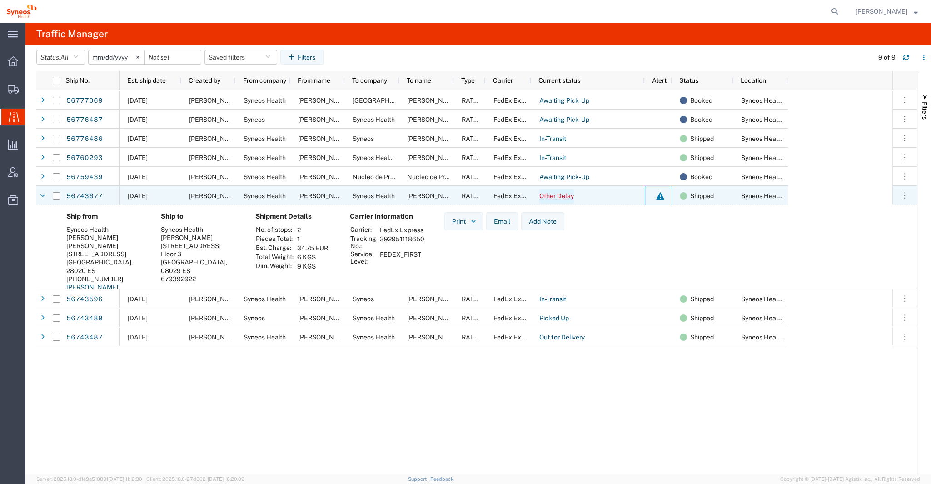
click at [555, 196] on link "Other Delay" at bounding box center [556, 196] width 35 height 15
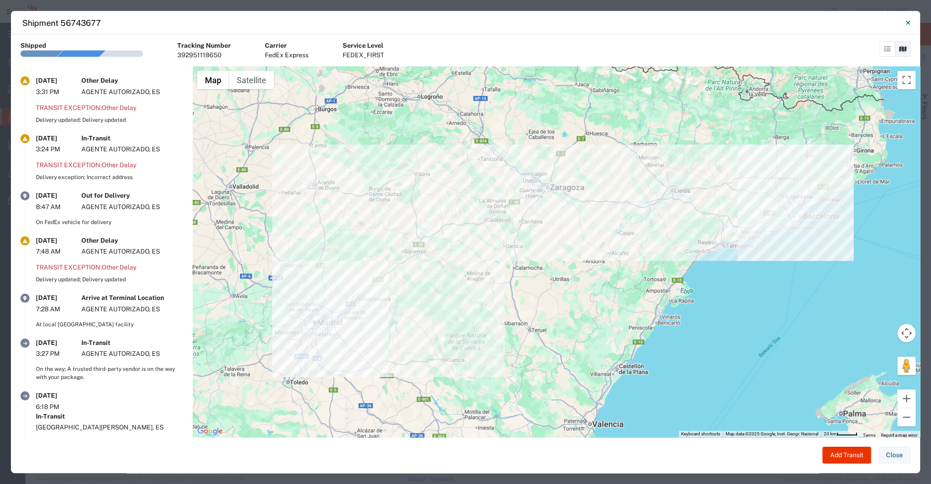
click at [197, 53] on div "392951118650" at bounding box center [204, 55] width 54 height 10
copy div "392951118650"
click at [908, 25] on icon "Close" at bounding box center [908, 22] width 4 height 11
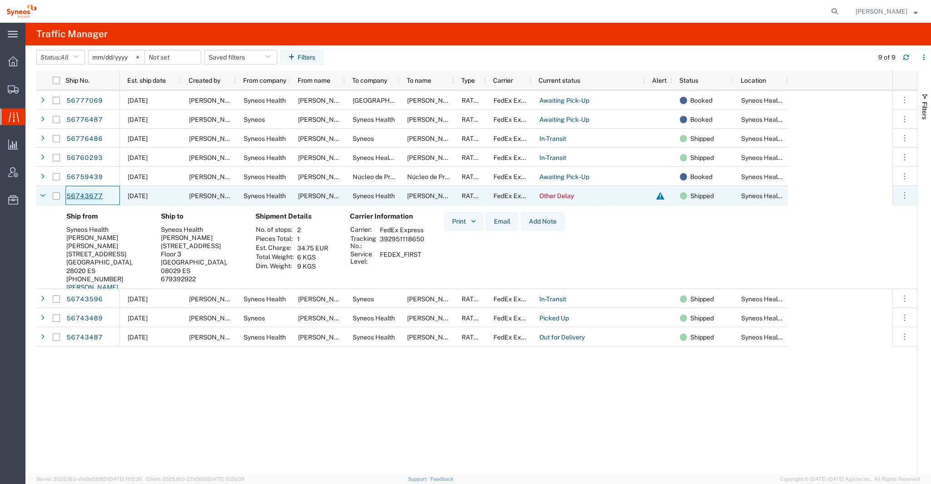
click at [91, 194] on link "56743677" at bounding box center [84, 196] width 37 height 15
